Goal: Task Accomplishment & Management: Manage account settings

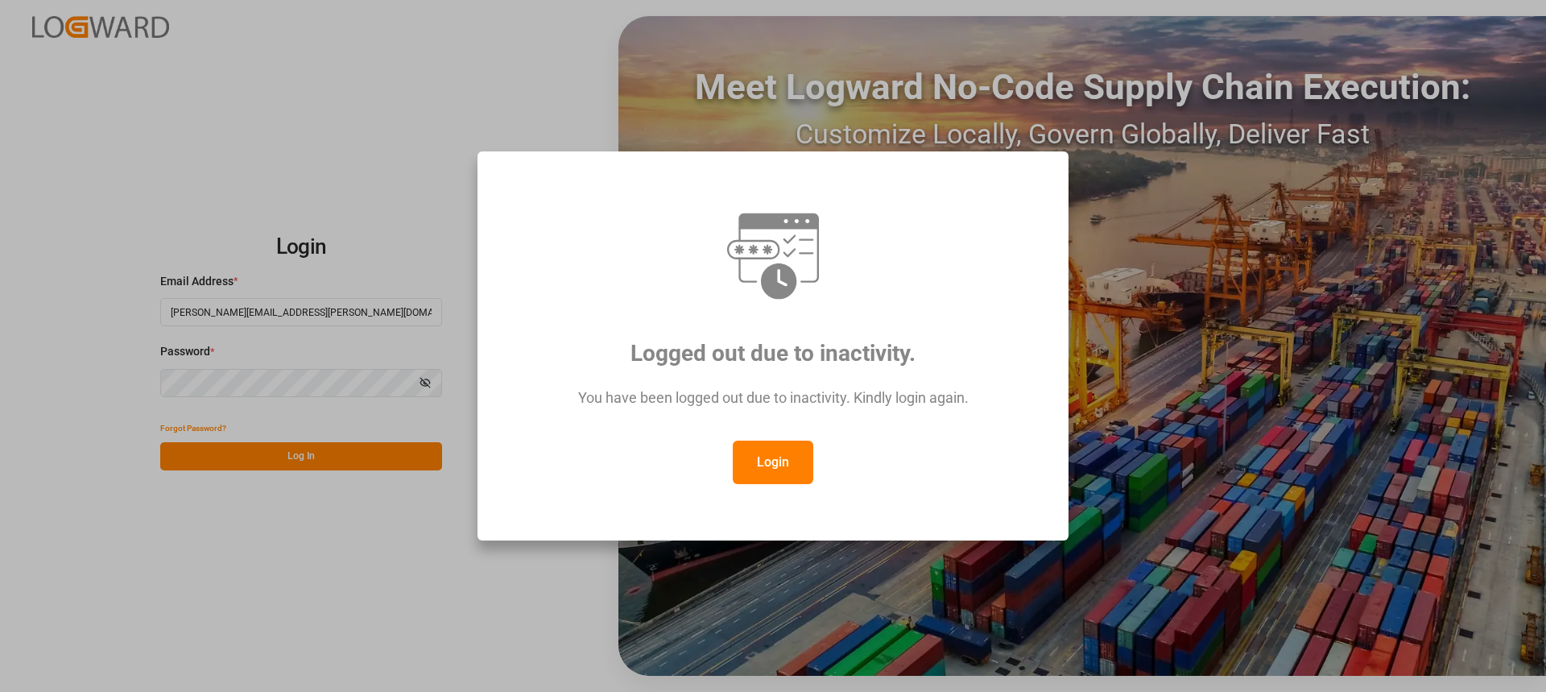
click at [777, 455] on button "Login" at bounding box center [773, 462] width 81 height 43
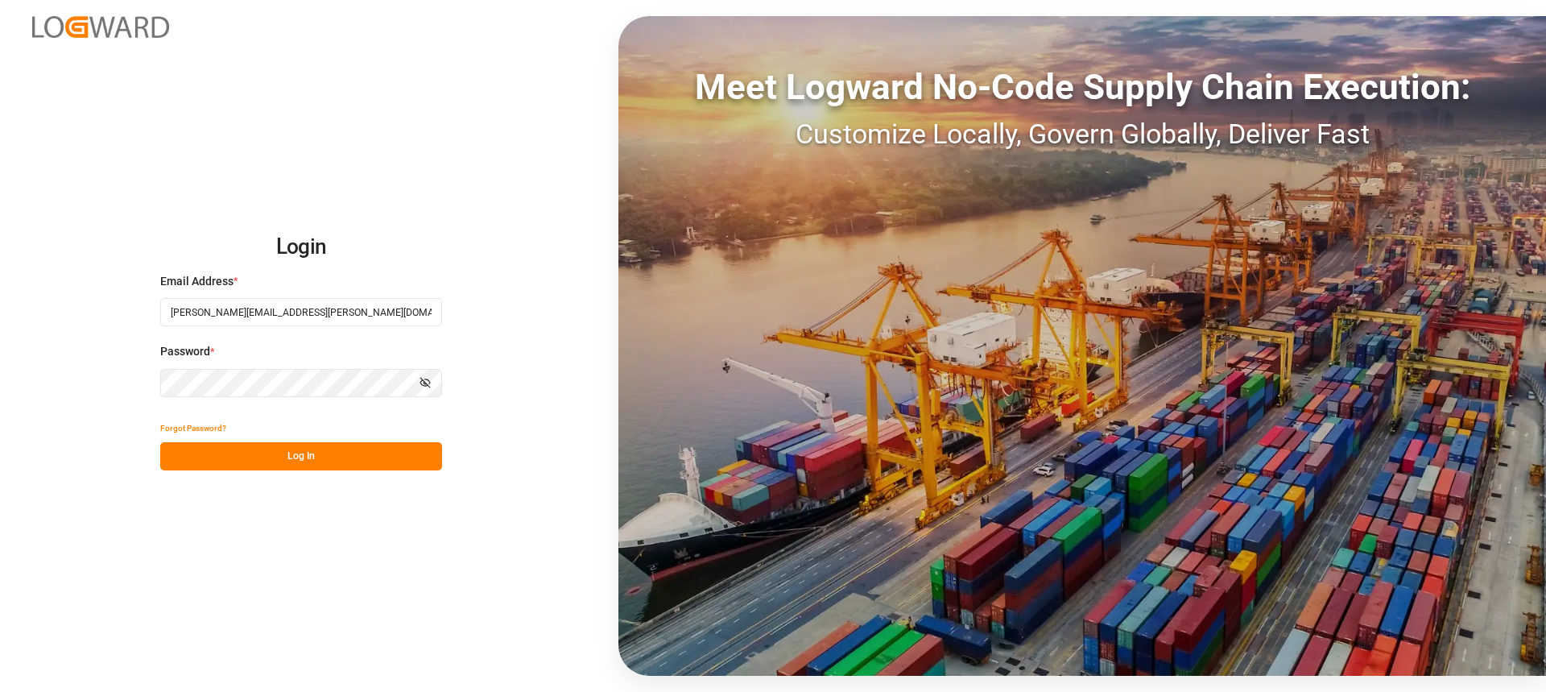
click at [387, 449] on button "Log In" at bounding box center [301, 456] width 282 height 28
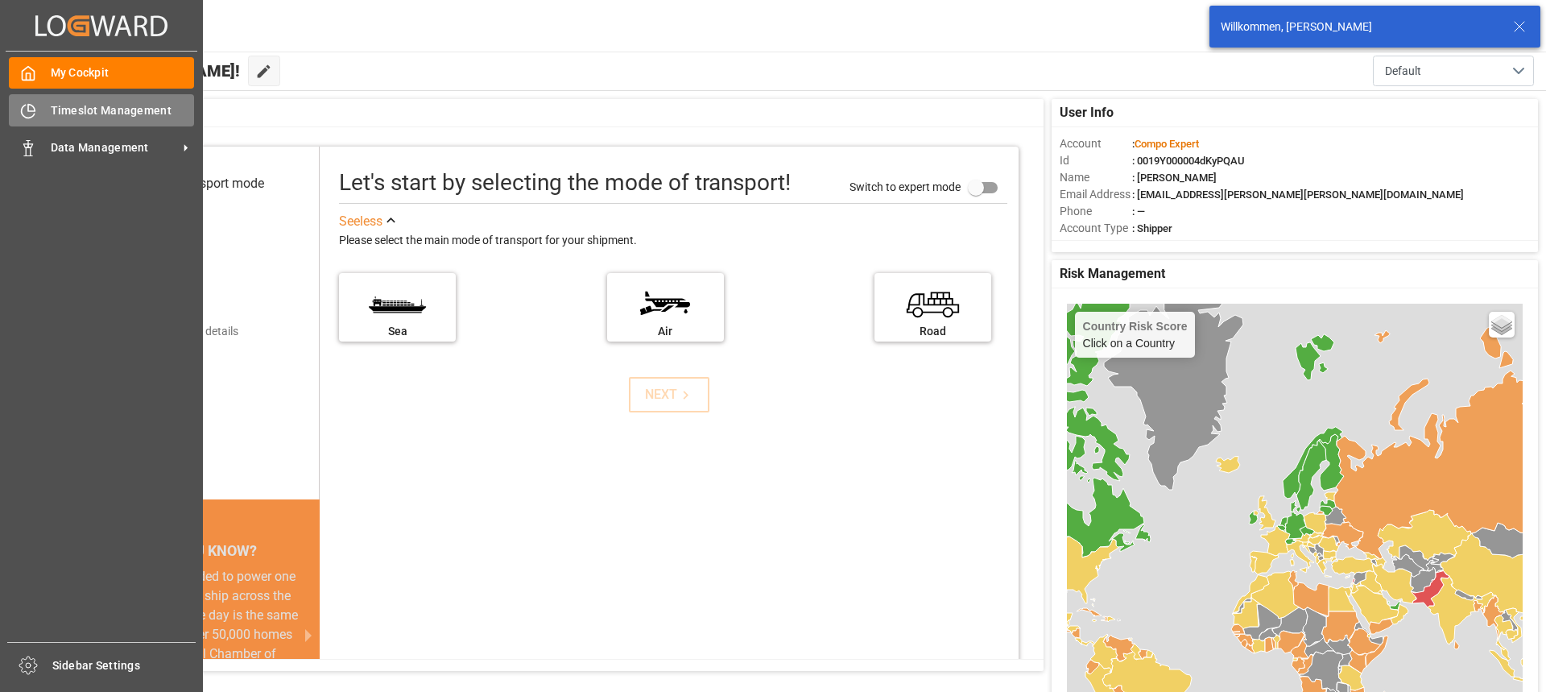
click at [18, 114] on div at bounding box center [22, 110] width 27 height 17
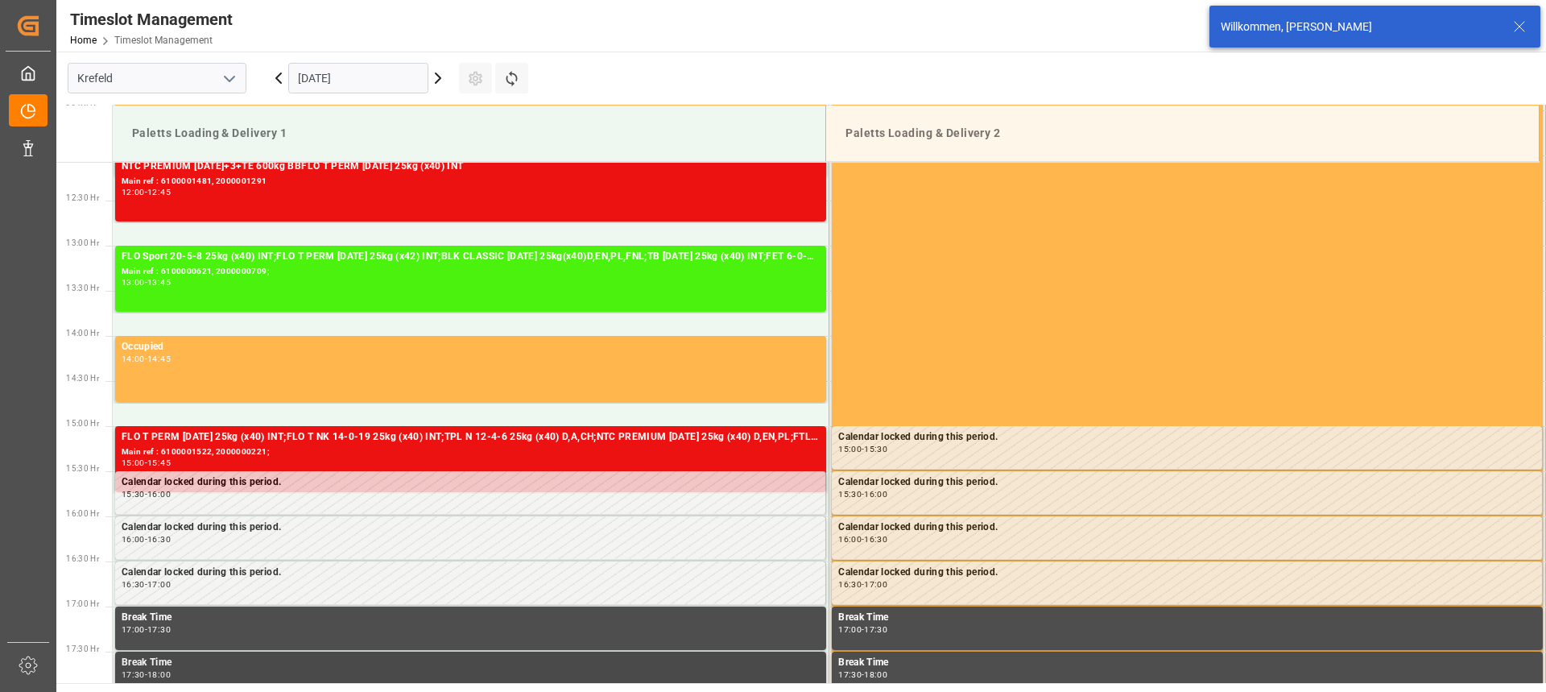
scroll to position [1020, 0]
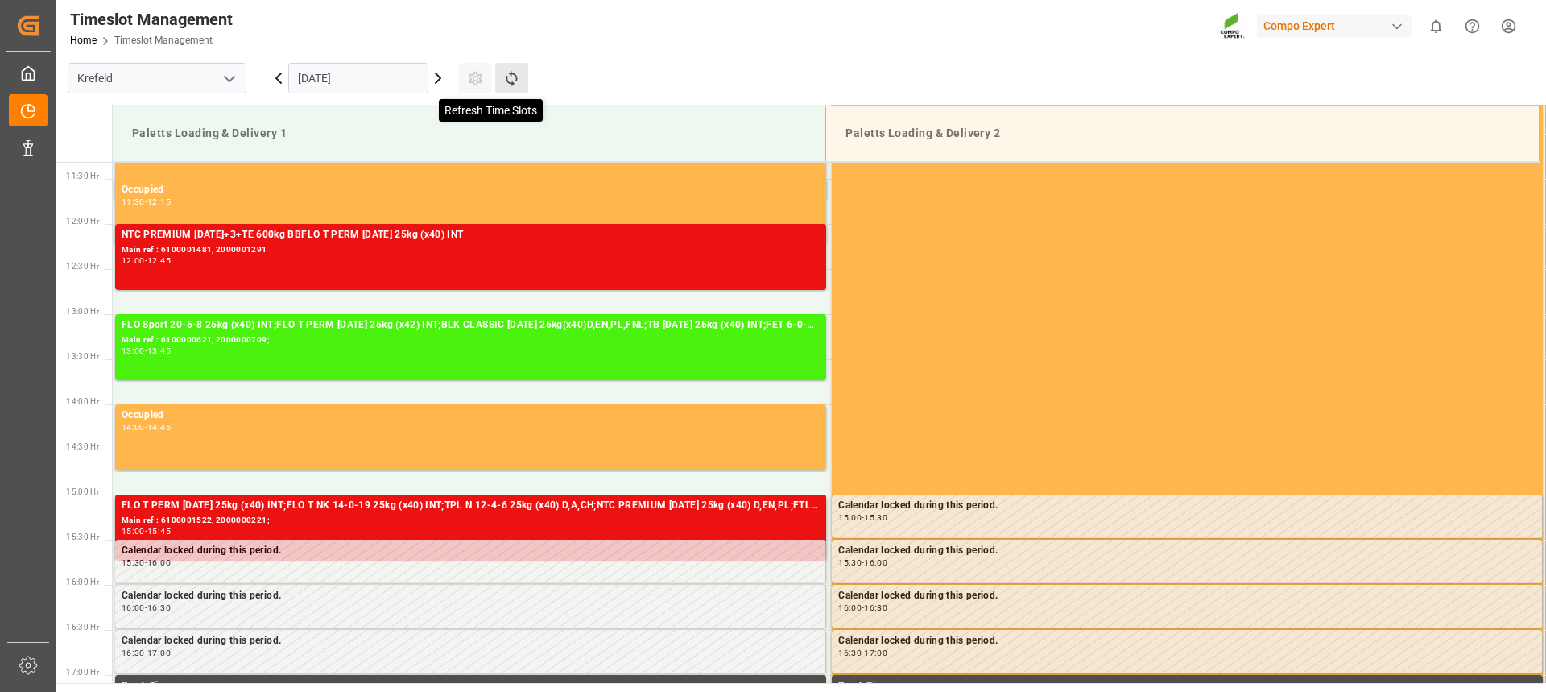
click at [507, 83] on icon at bounding box center [511, 78] width 17 height 17
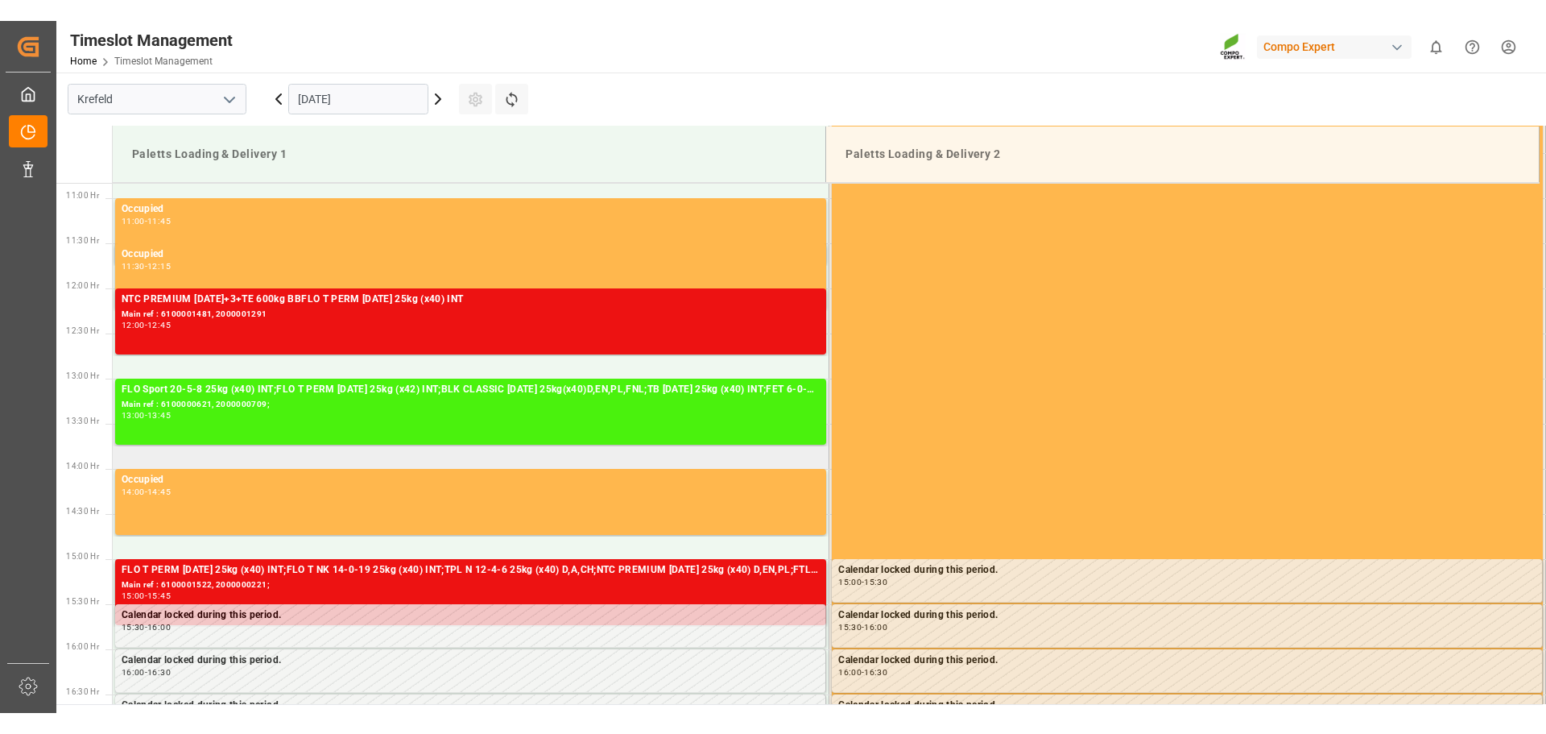
scroll to position [1016, 0]
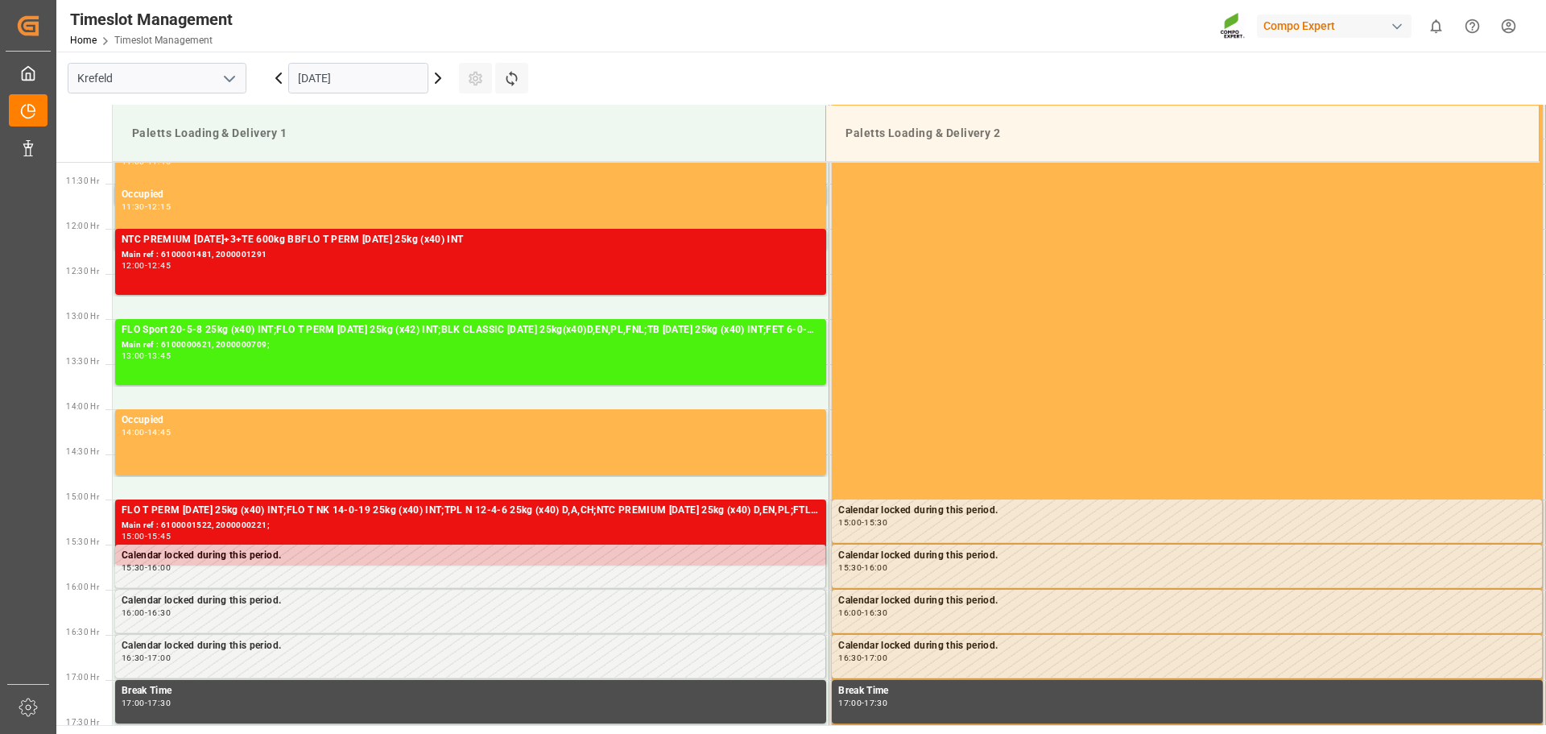
click at [1509, 26] on html "Created by potrace 1.15, written by [PERSON_NAME] [DATE]-[DATE] Created by potr…" at bounding box center [773, 367] width 1546 height 734
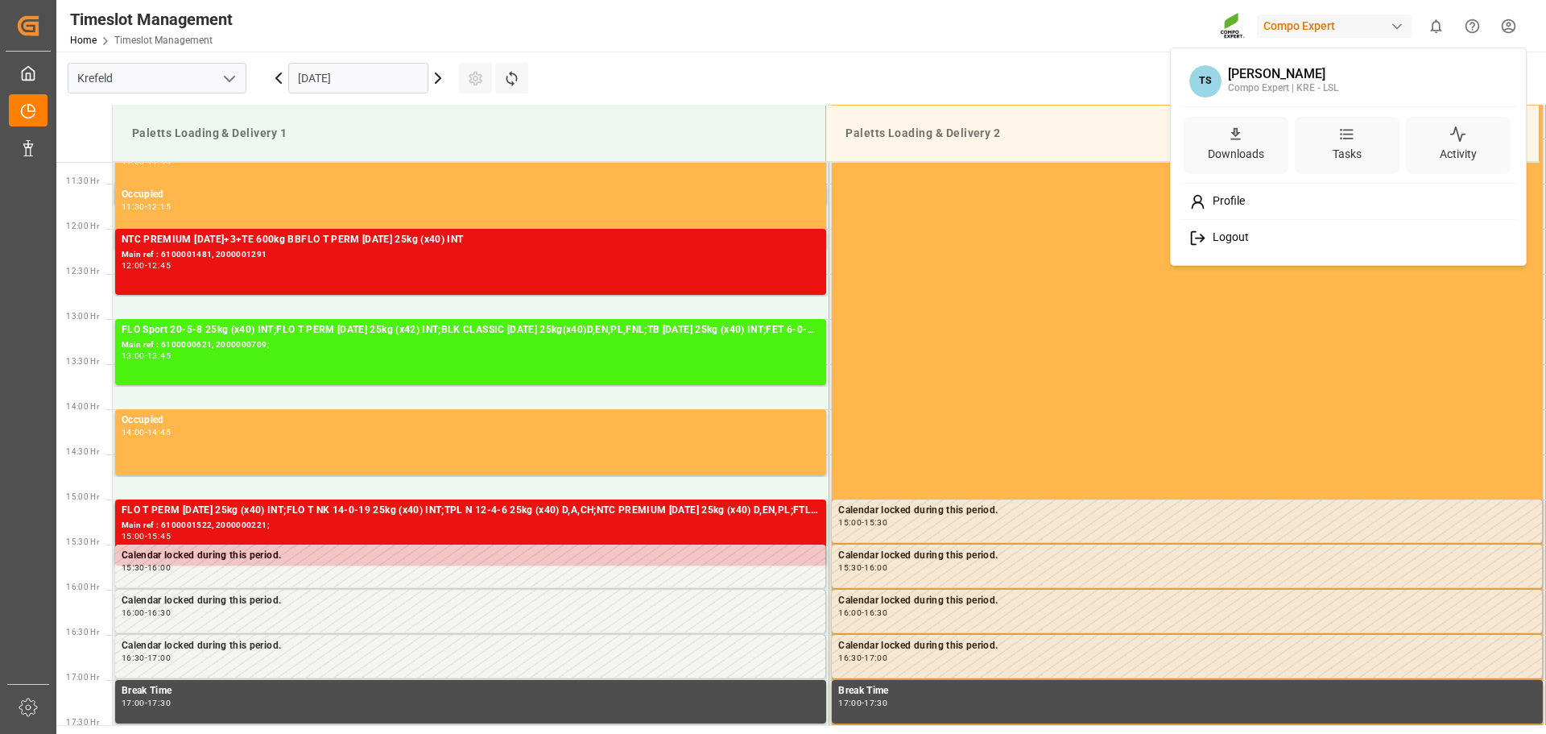
click at [1210, 238] on span "Logout" at bounding box center [1228, 237] width 43 height 14
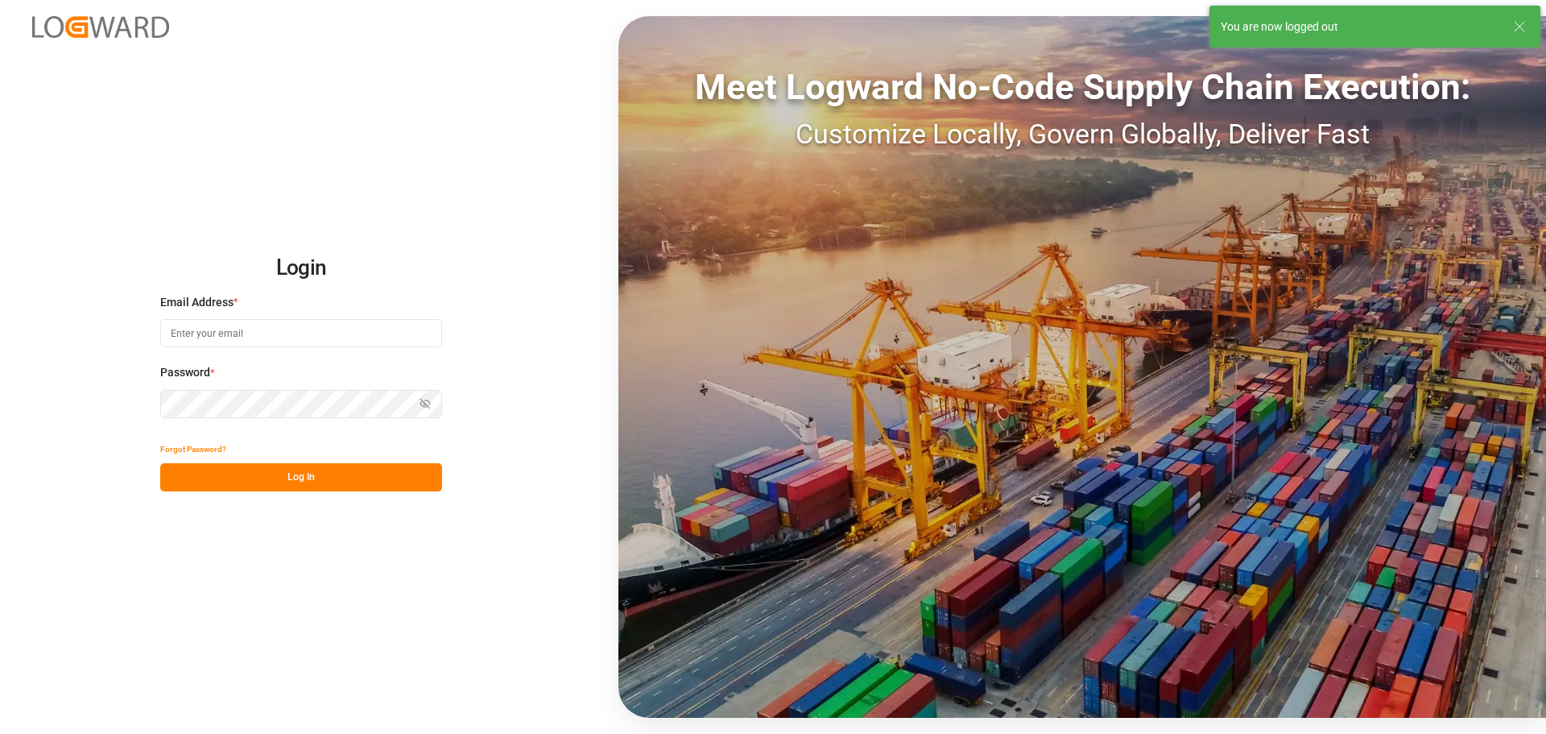
type input "[PERSON_NAME][EMAIL_ADDRESS][PERSON_NAME][DOMAIN_NAME]"
